Goal: Check status: Check status

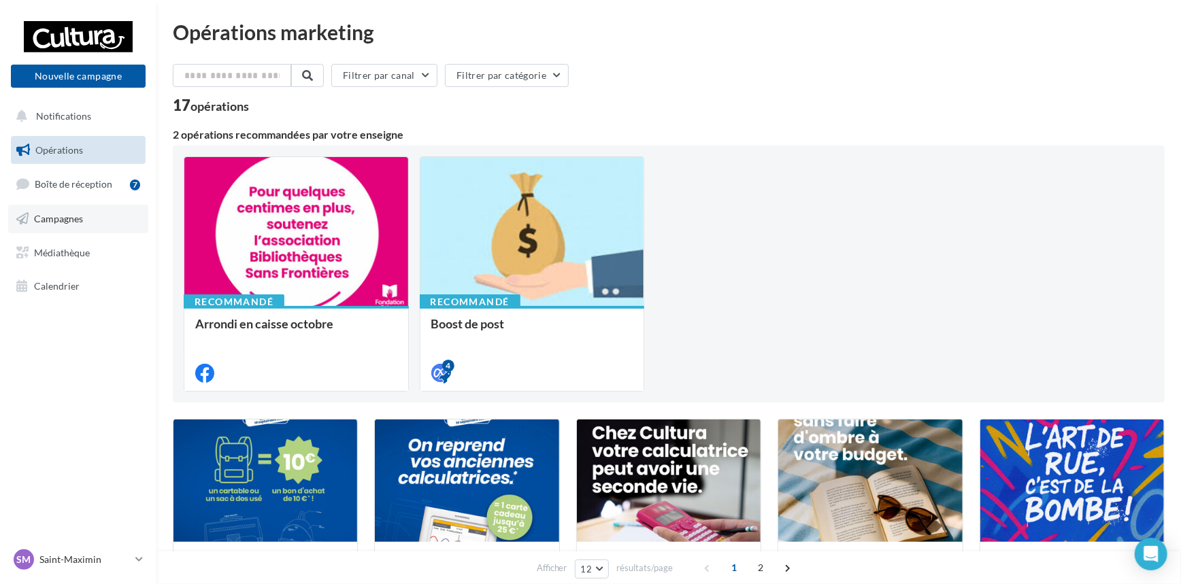
click at [77, 218] on span "Campagnes" at bounding box center [58, 219] width 49 height 12
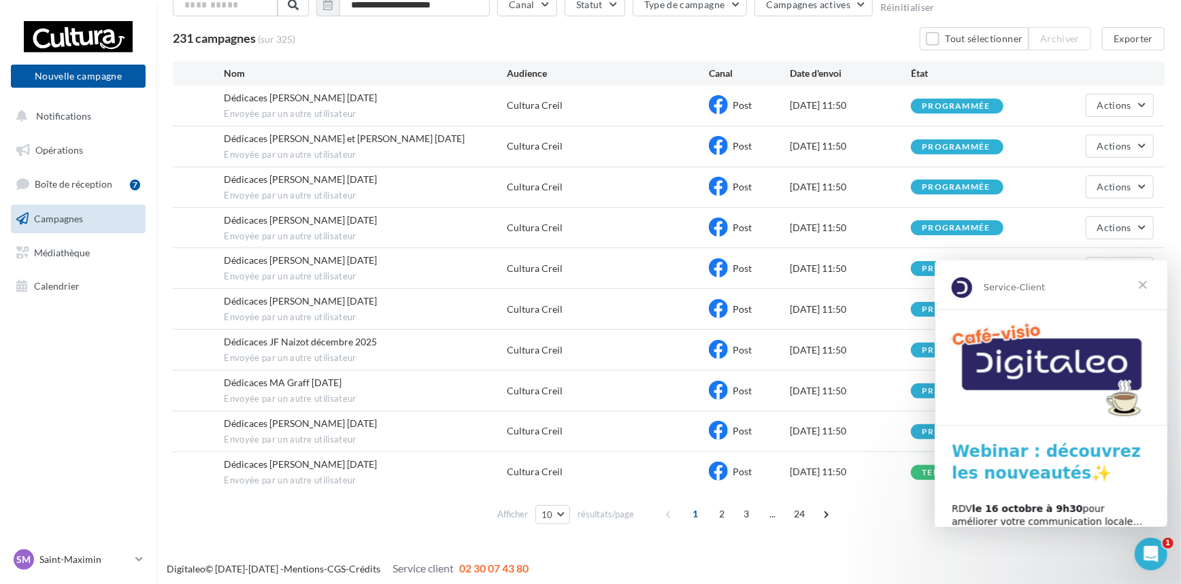
click at [1142, 282] on span "Fermer" at bounding box center [1142, 284] width 49 height 49
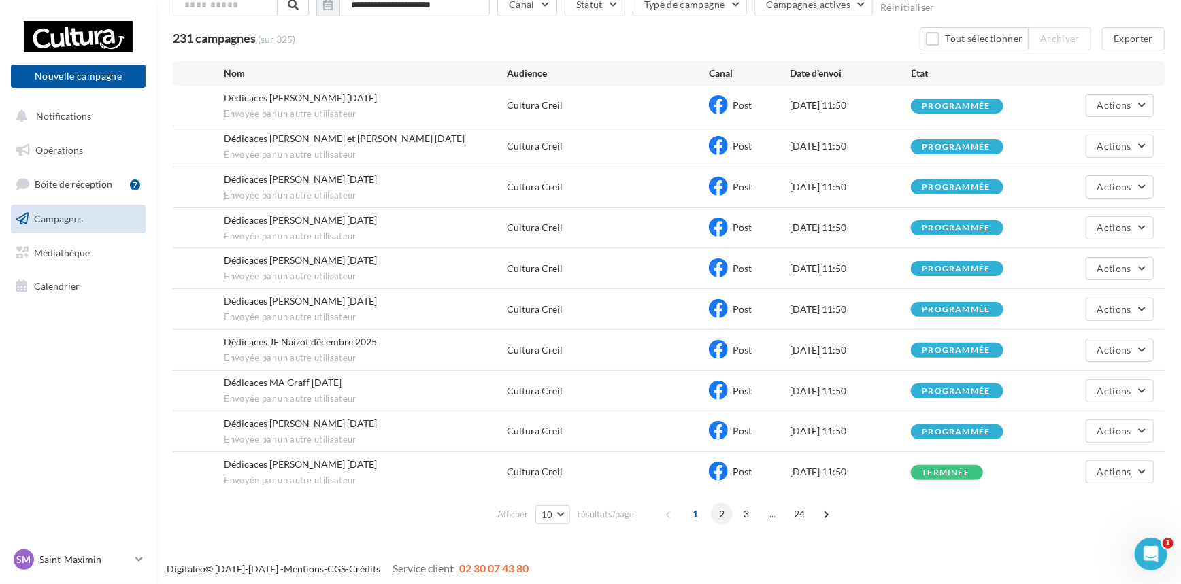
click at [716, 509] on span "2" at bounding box center [722, 514] width 22 height 22
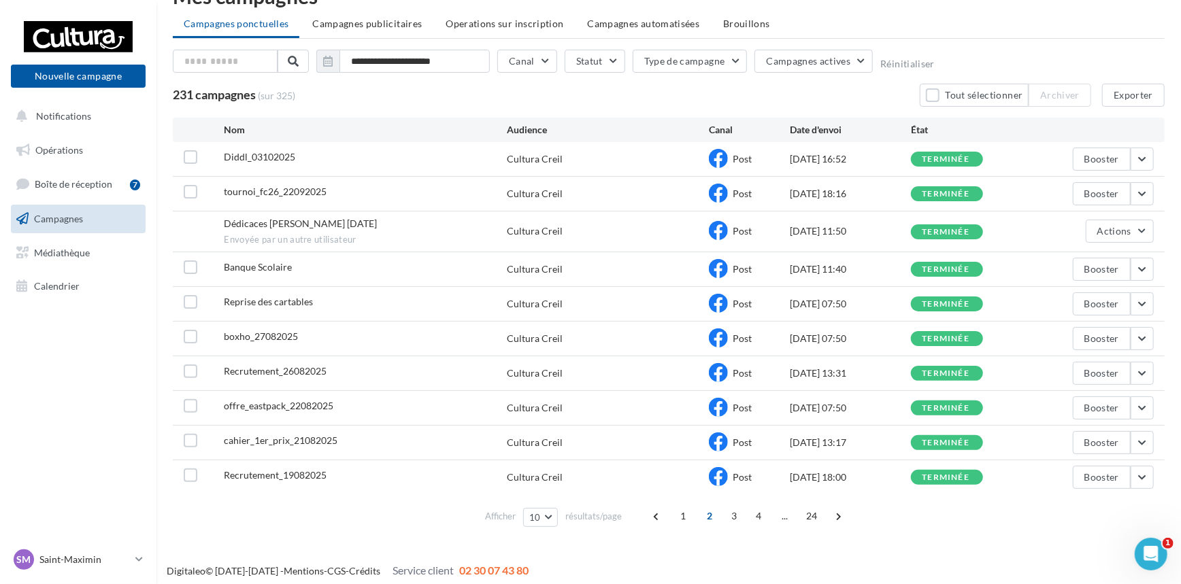
scroll to position [41, 0]
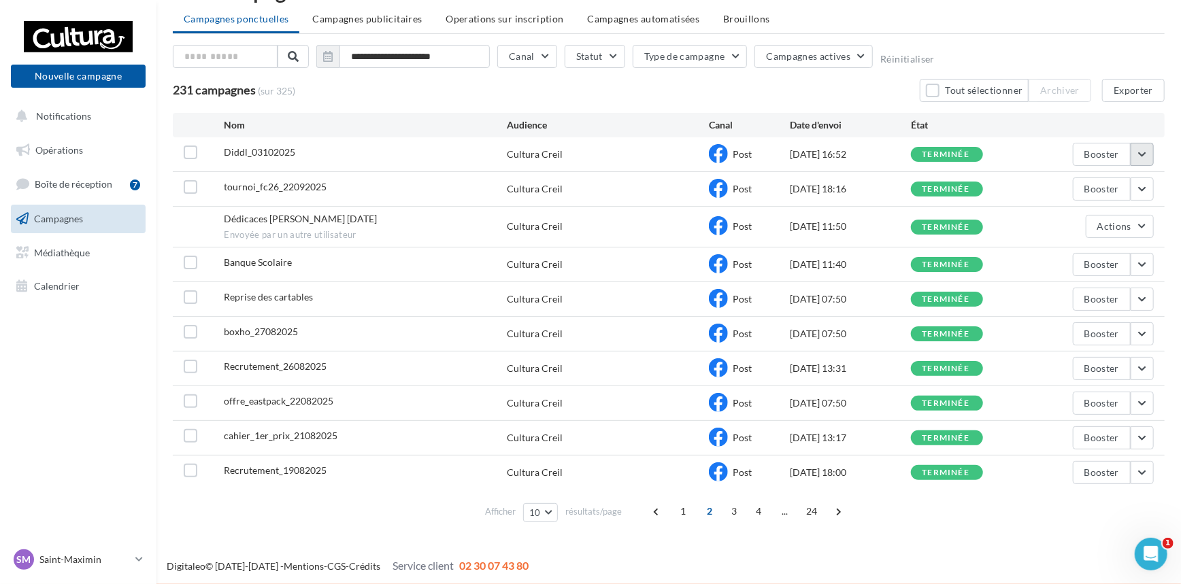
click at [1147, 152] on button "button" at bounding box center [1141, 154] width 23 height 23
click at [1085, 190] on button "Voir les résultats" at bounding box center [1086, 186] width 136 height 35
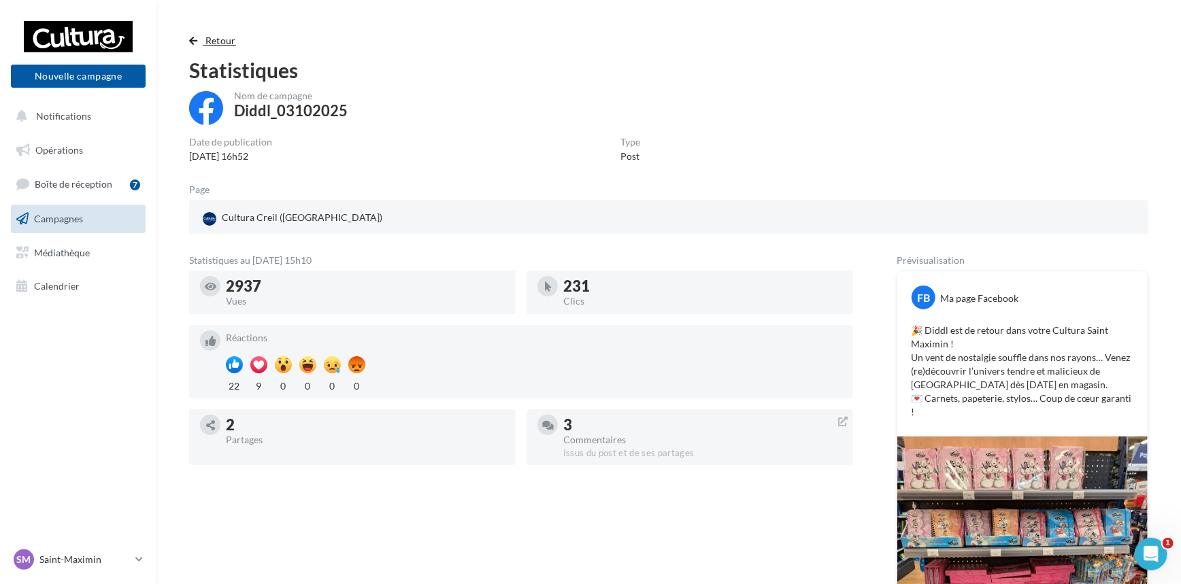
click at [221, 40] on span "Retour" at bounding box center [220, 41] width 31 height 12
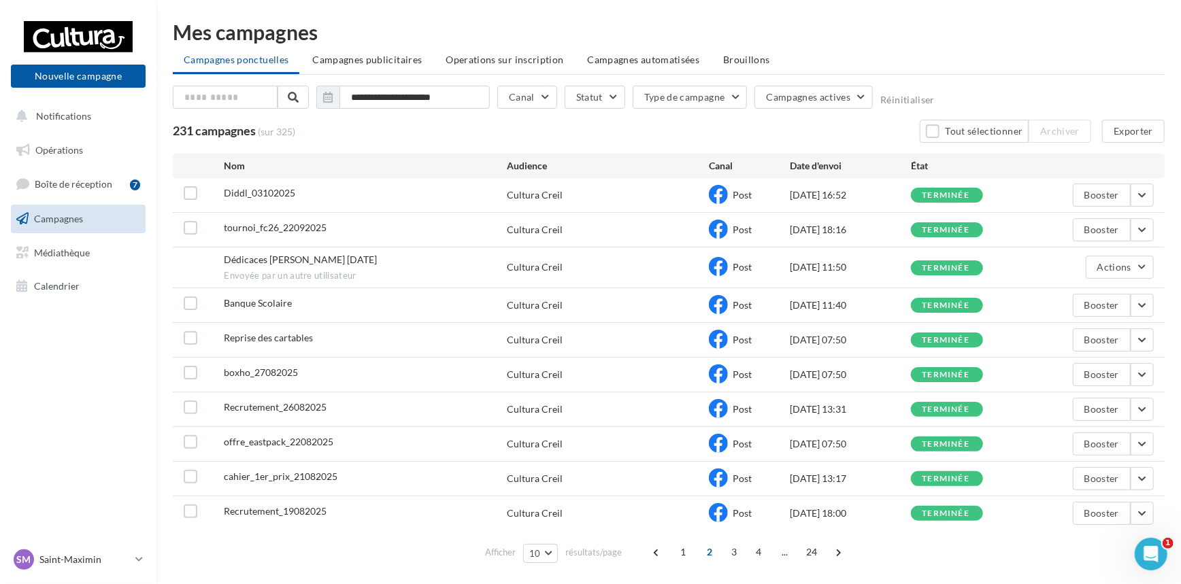
click at [63, 361] on nav "Nouvelle campagne Nouvelle campagne Notifications Opérations Boîte de réception…" at bounding box center [78, 292] width 156 height 584
